Goal: Information Seeking & Learning: Check status

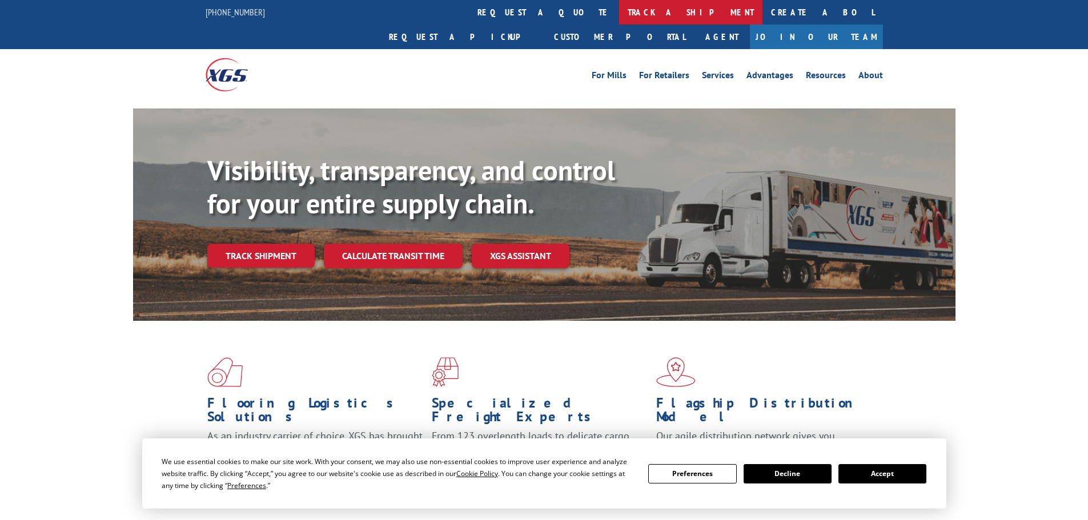
click at [619, 13] on link "track a shipment" at bounding box center [690, 12] width 143 height 25
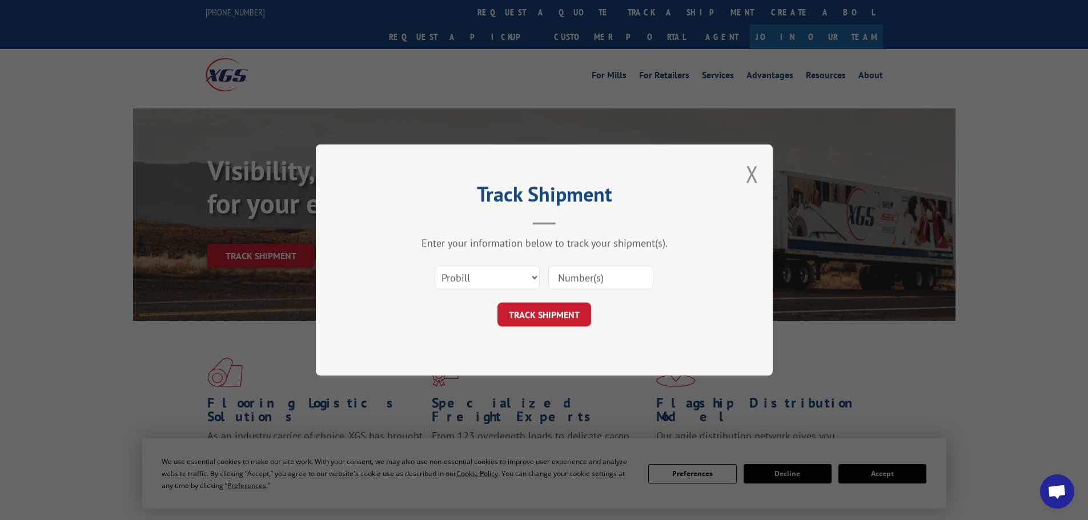
click at [557, 279] on input at bounding box center [600, 278] width 105 height 24
paste input "17229129"
type input "17229129"
click at [544, 309] on button "TRACK SHIPMENT" at bounding box center [544, 315] width 94 height 24
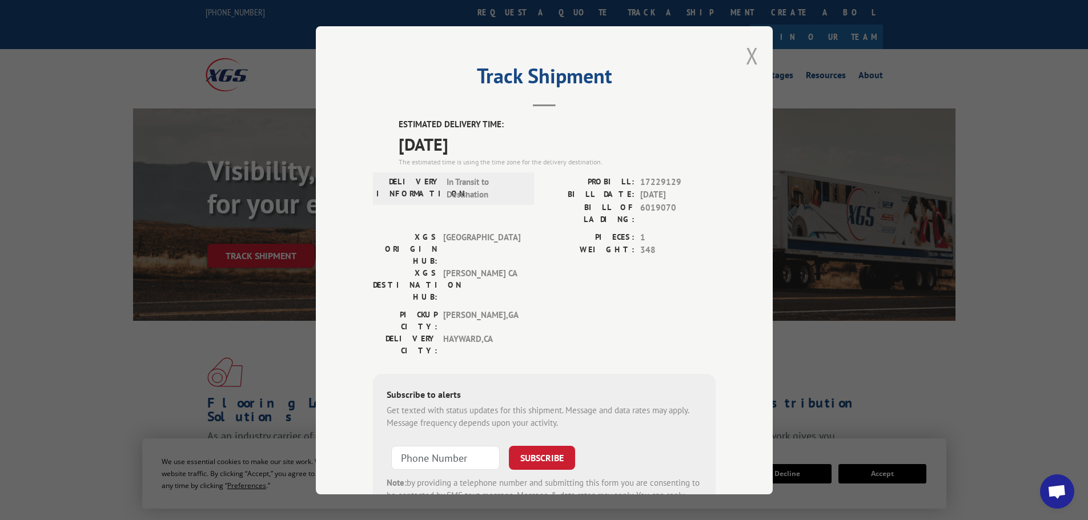
click at [751, 52] on button "Close modal" at bounding box center [752, 56] width 13 height 30
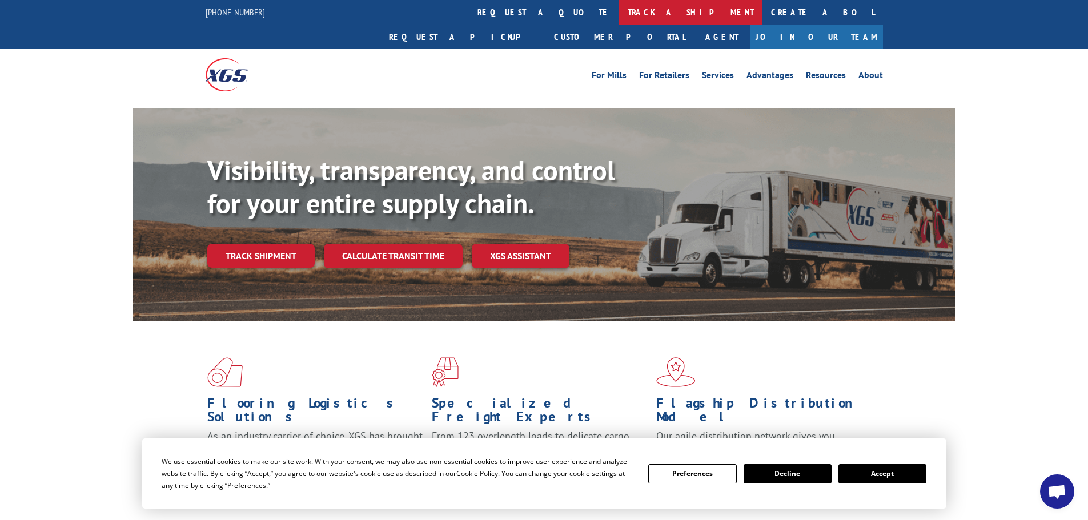
click at [619, 10] on link "track a shipment" at bounding box center [690, 12] width 143 height 25
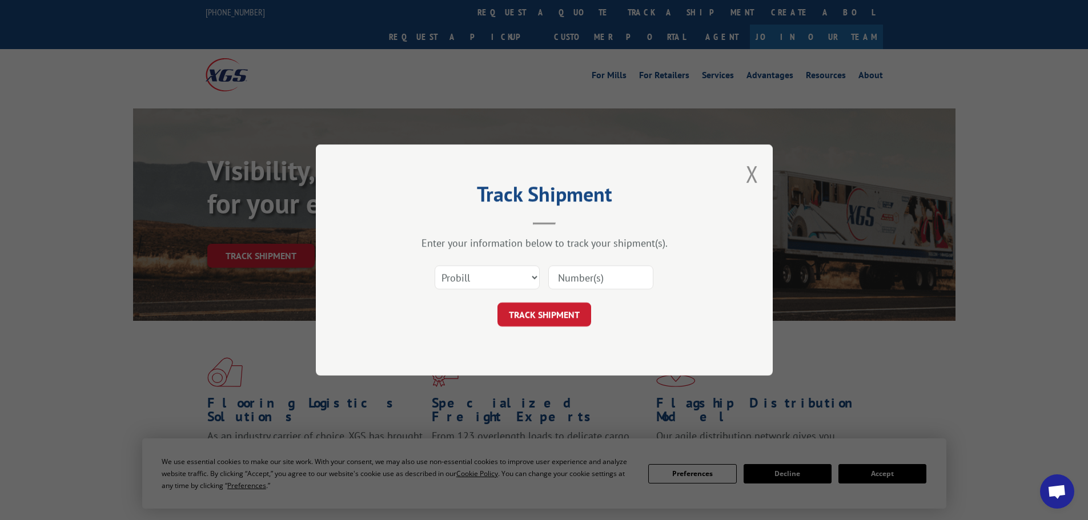
click at [565, 280] on input at bounding box center [600, 278] width 105 height 24
paste input "17229129"
type input "17229129"
click at [554, 317] on button "TRACK SHIPMENT" at bounding box center [544, 315] width 94 height 24
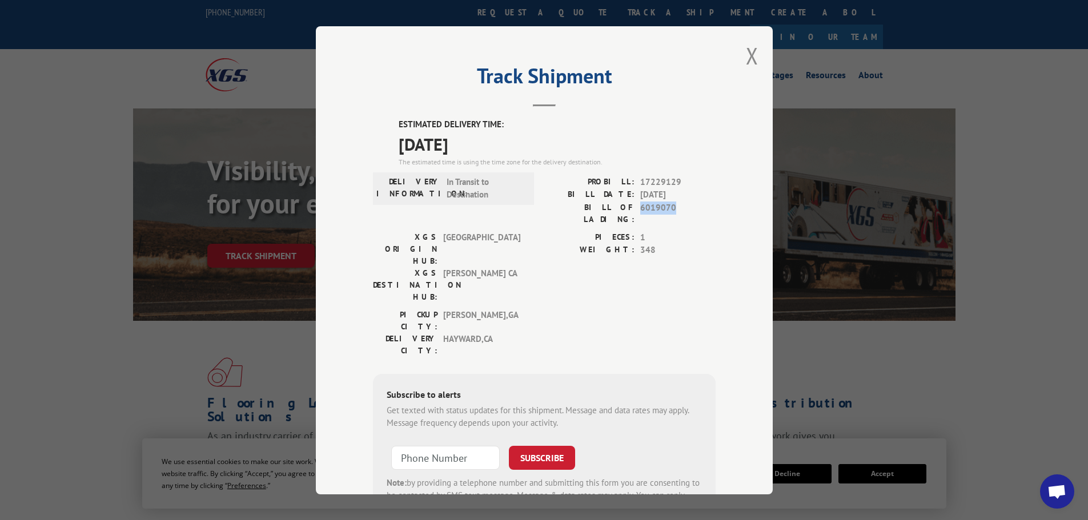
drag, startPoint x: 633, startPoint y: 208, endPoint x: 671, endPoint y: 212, distance: 38.5
click at [671, 212] on div "BILL OF LADING: 6019070" at bounding box center [629, 213] width 171 height 24
copy span "6019070"
